Goal: Communication & Community: Answer question/provide support

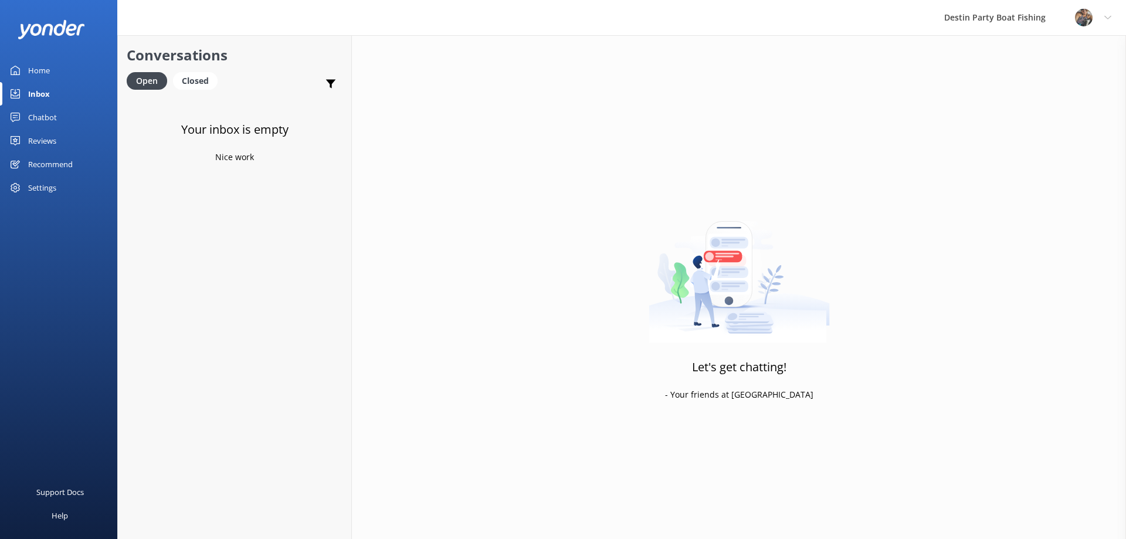
click at [50, 153] on div "Recommend" at bounding box center [50, 164] width 45 height 23
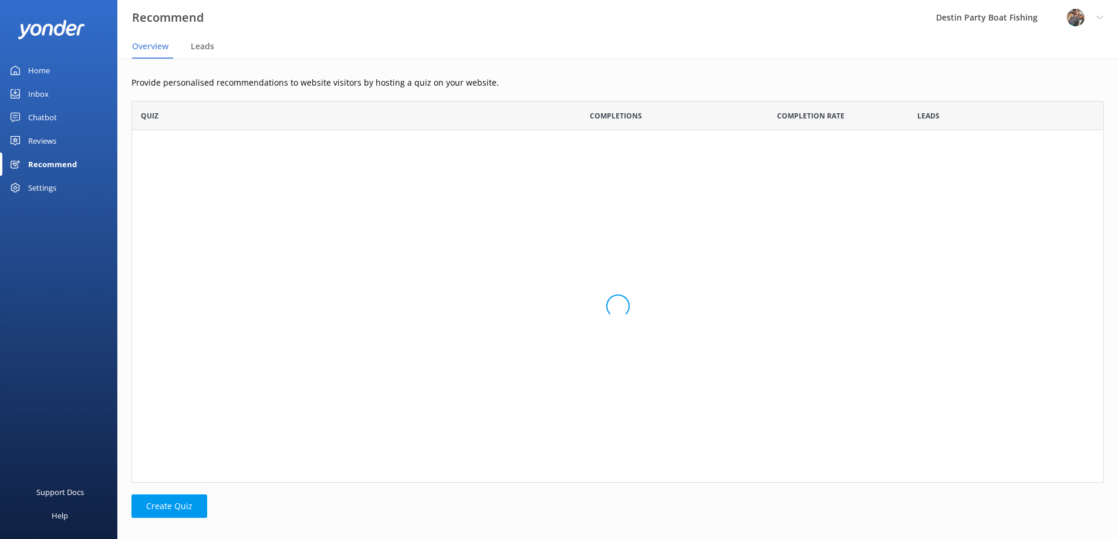
scroll to position [373, 963]
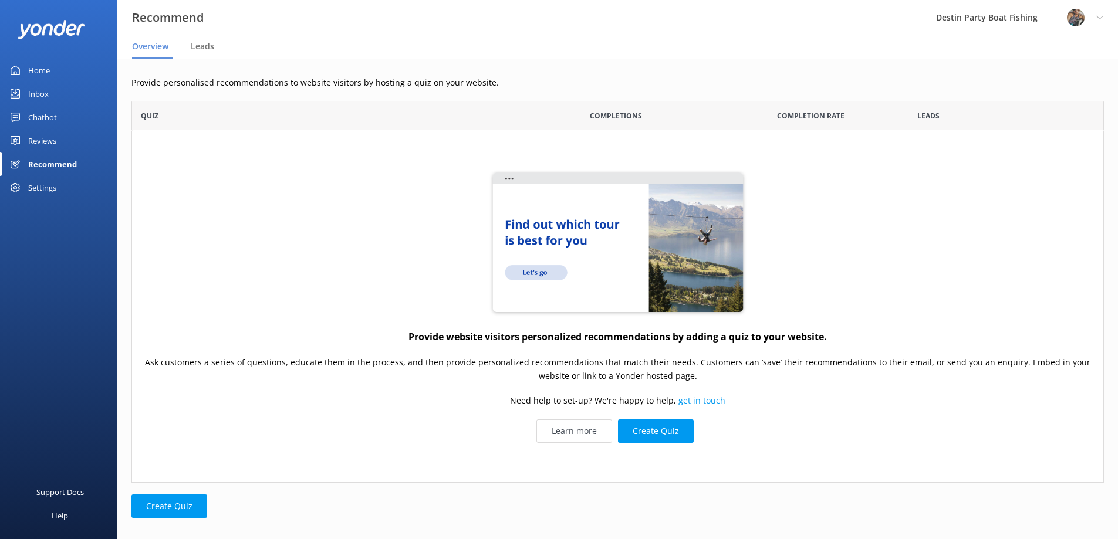
click at [50, 147] on div "Reviews" at bounding box center [42, 140] width 28 height 23
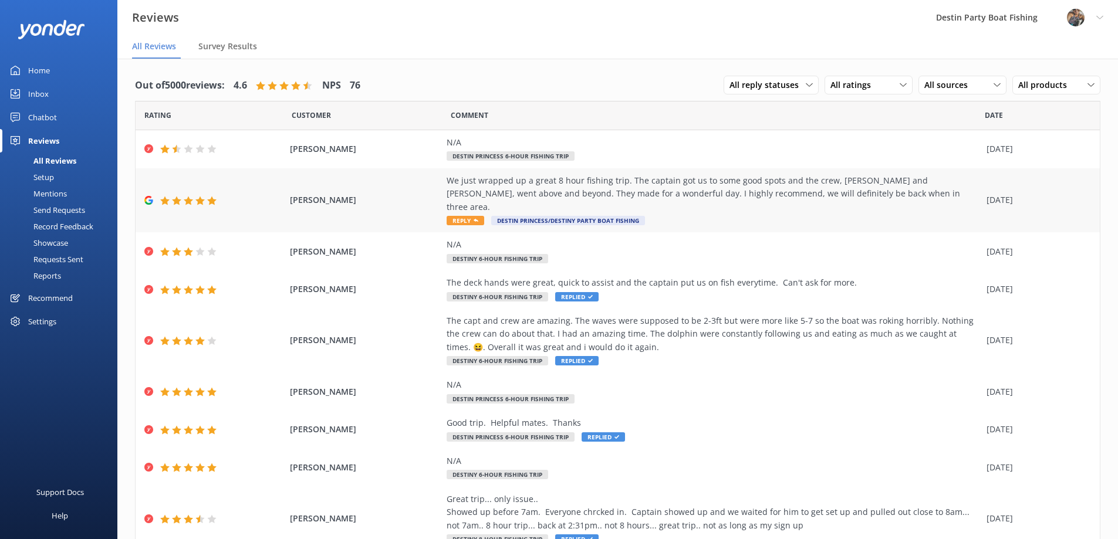
click at [455, 216] on span "Reply" at bounding box center [465, 220] width 38 height 9
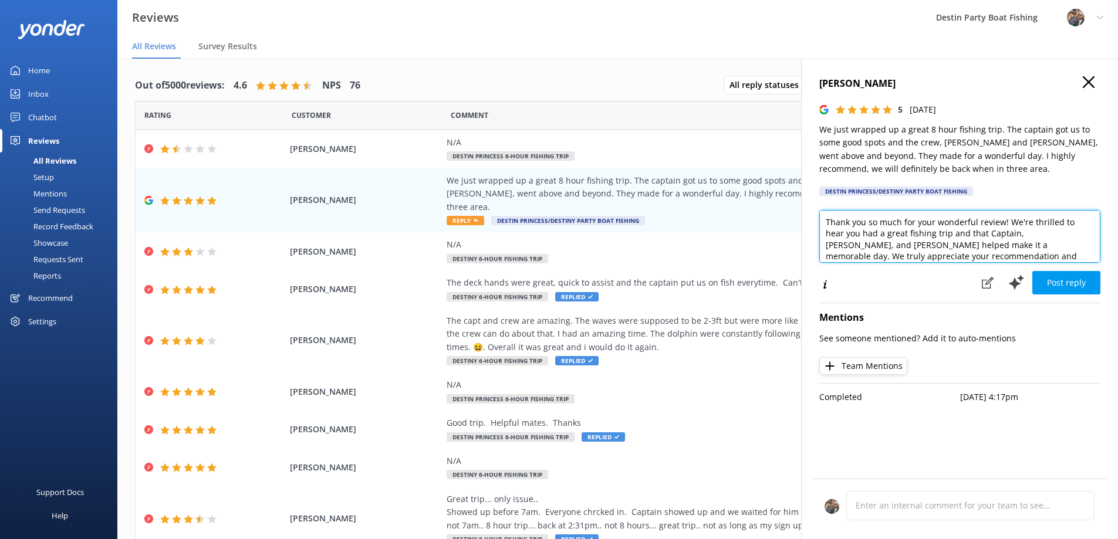
drag, startPoint x: 1000, startPoint y: 225, endPoint x: 871, endPoint y: 221, distance: 128.6
click at [871, 221] on textarea "Thank you so much for your wonderful review! We're thrilled to hear you had a g…" at bounding box center [959, 236] width 281 height 53
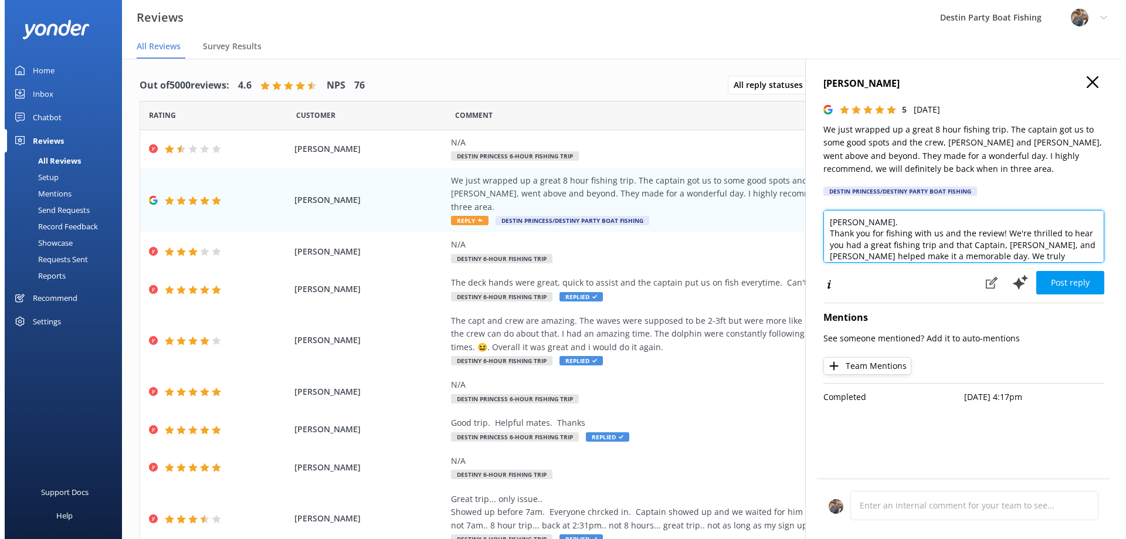
scroll to position [29, 0]
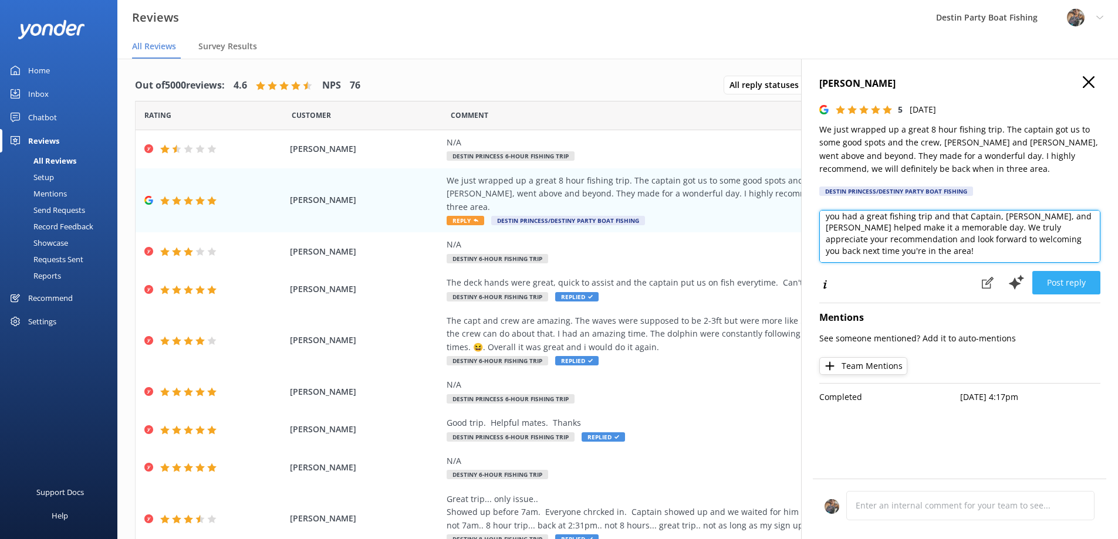
type textarea "[PERSON_NAME]. Thank you for fishing with us and the review! We're thrilled to …"
click at [1081, 281] on button "Post reply" at bounding box center [1066, 282] width 68 height 23
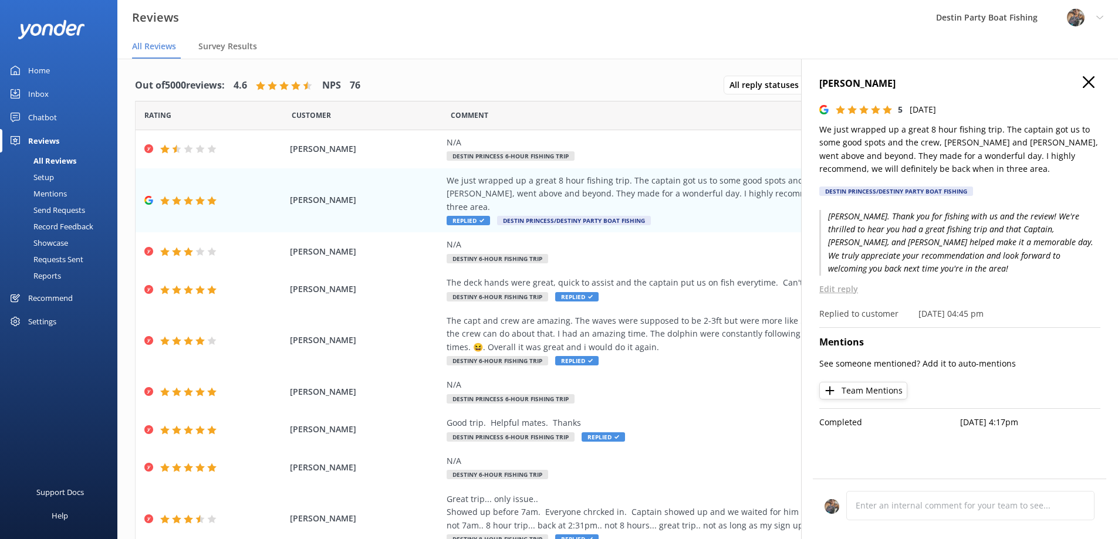
click at [1086, 92] on div "[PERSON_NAME] 5 [DATE] We just wrapped up a great 8 hour fishing trip. The capt…" at bounding box center [959, 139] width 281 height 127
click at [1082, 78] on h4 "[PERSON_NAME]" at bounding box center [959, 83] width 281 height 15
click at [1087, 78] on icon "button" at bounding box center [1088, 82] width 12 height 12
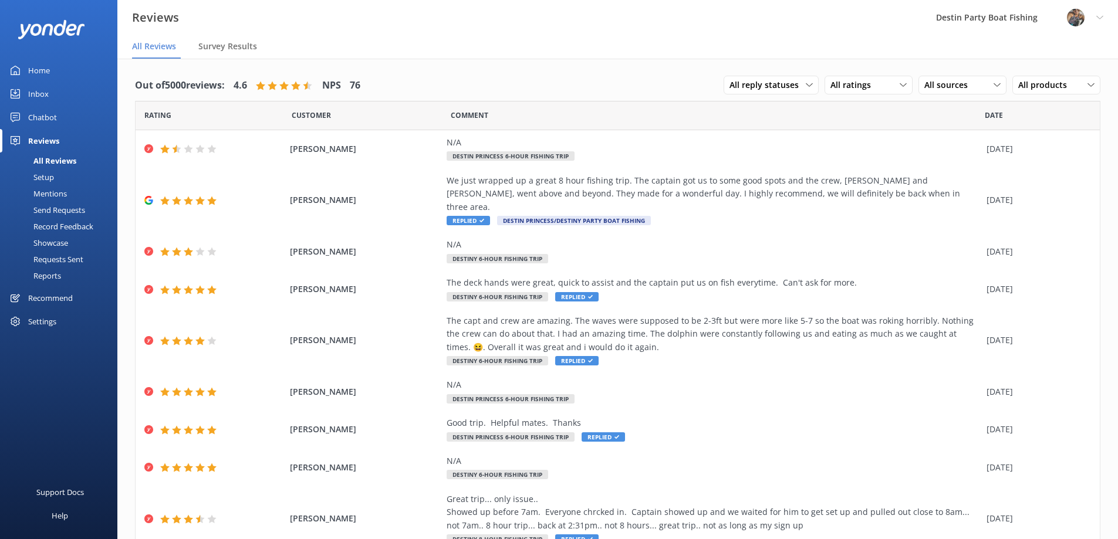
click at [35, 96] on div "Inbox" at bounding box center [38, 93] width 21 height 23
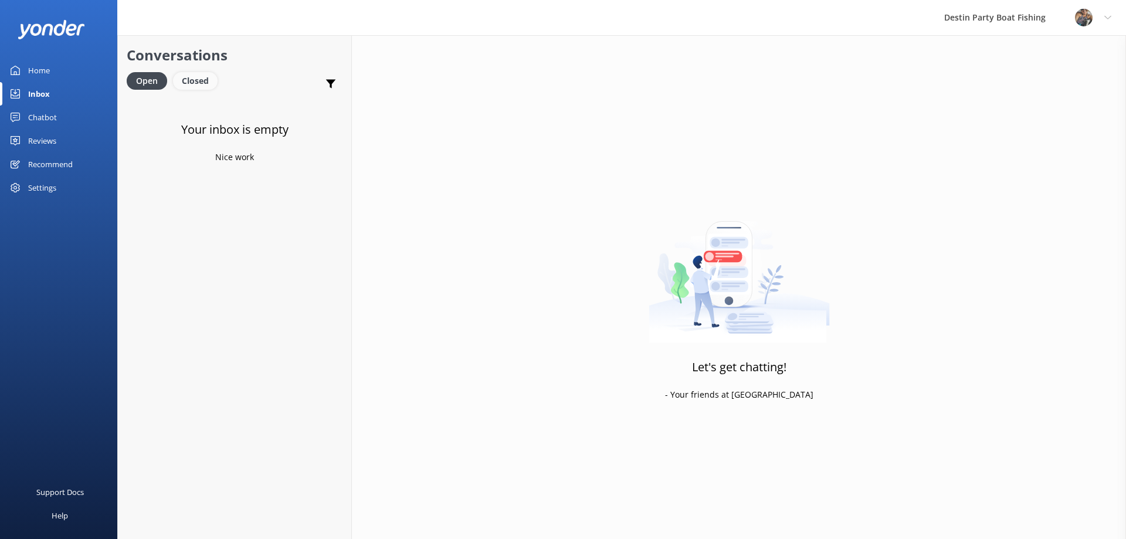
click at [200, 87] on div "Closed" at bounding box center [195, 81] width 45 height 18
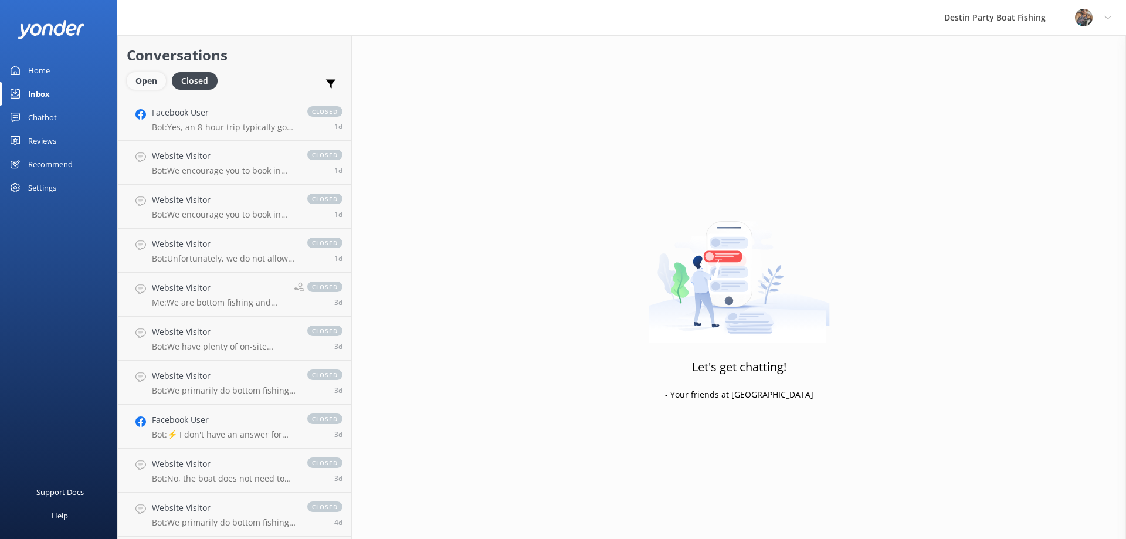
click at [145, 78] on div "Open" at bounding box center [146, 81] width 39 height 18
